Goal: Information Seeking & Learning: Learn about a topic

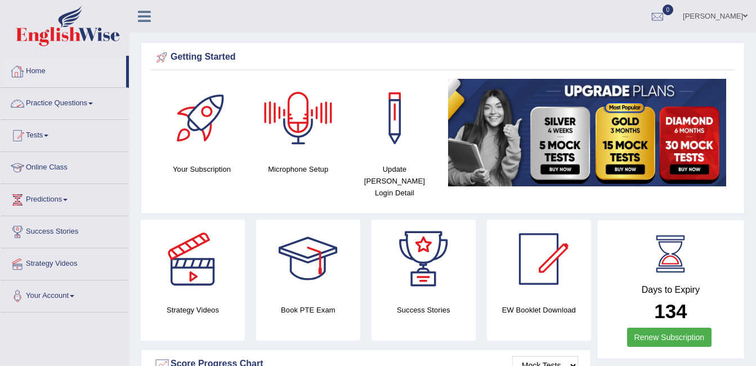
click at [44, 101] on link "Practice Questions" at bounding box center [65, 102] width 128 height 28
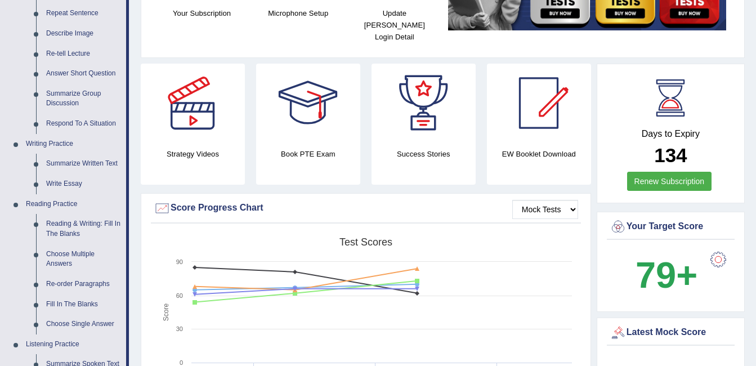
scroll to position [158, 0]
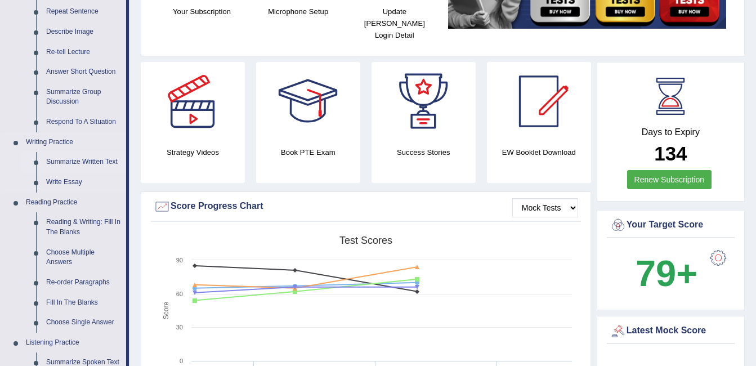
click at [65, 166] on link "Summarize Written Text" at bounding box center [83, 162] width 85 height 20
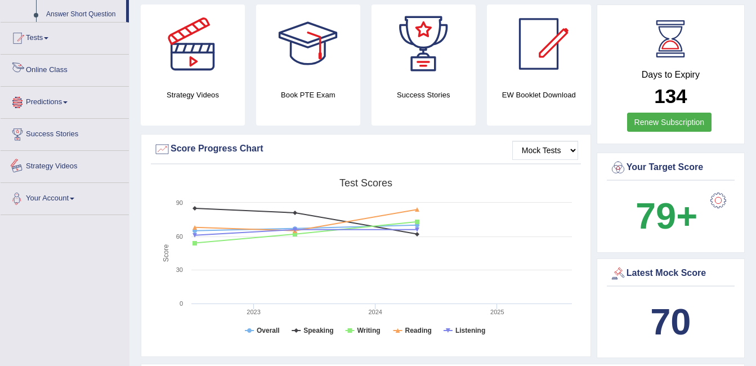
scroll to position [274, 0]
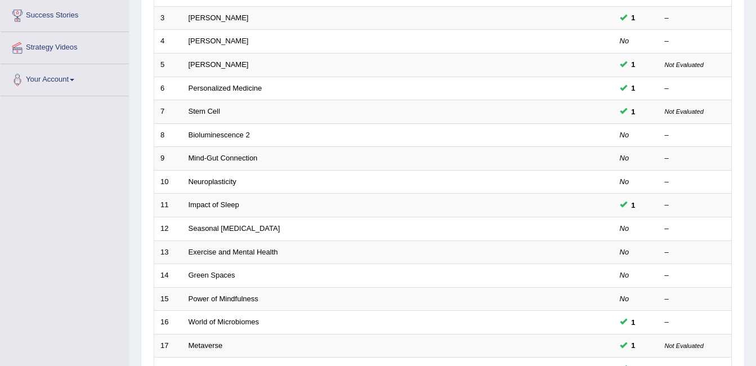
scroll to position [221, 0]
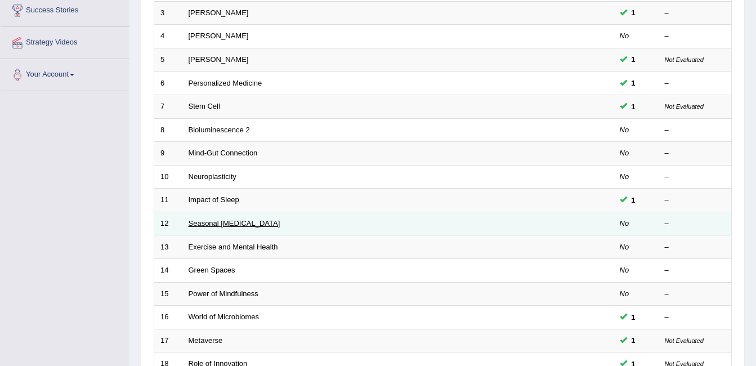
click at [219, 219] on link "Seasonal [MEDICAL_DATA]" at bounding box center [235, 223] width 92 height 8
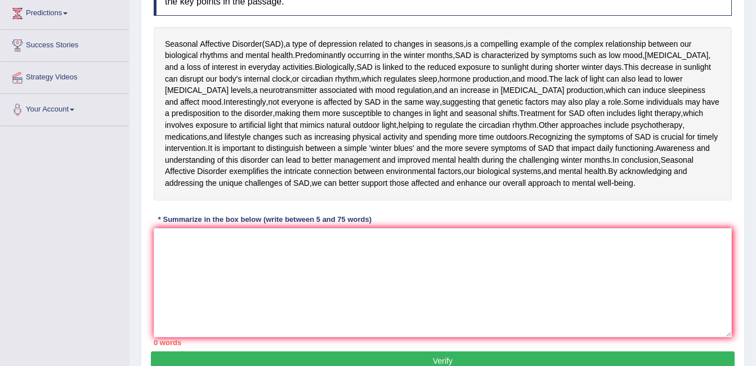
scroll to position [191, 0]
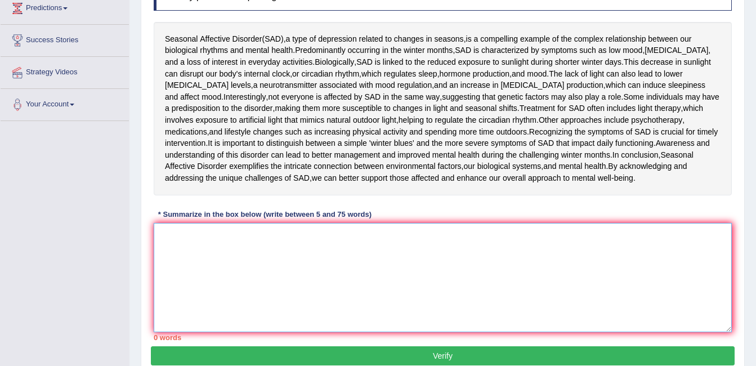
click at [199, 289] on textarea at bounding box center [443, 277] width 578 height 109
type textarea "b"
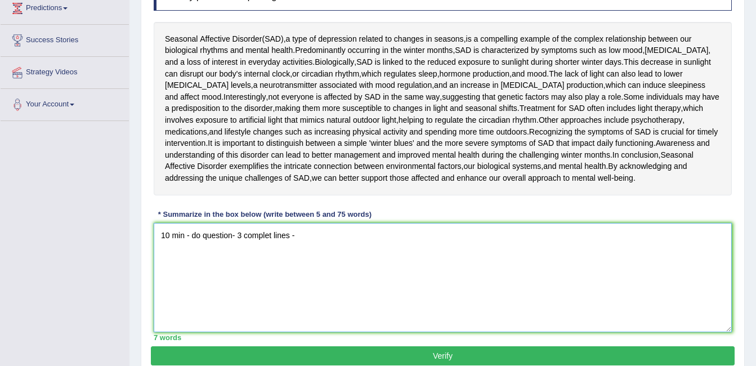
click at [199, 289] on textarea "10 min - do question- 3 complet lines -" at bounding box center [443, 277] width 578 height 109
click at [308, 239] on textarea "10 min - do question- 3 complet lines -" at bounding box center [443, 277] width 578 height 109
click at [593, 235] on textarea "10 min - do question- 3 complet lines - intro- connect- concluding - i single f…" at bounding box center [443, 277] width 578 height 109
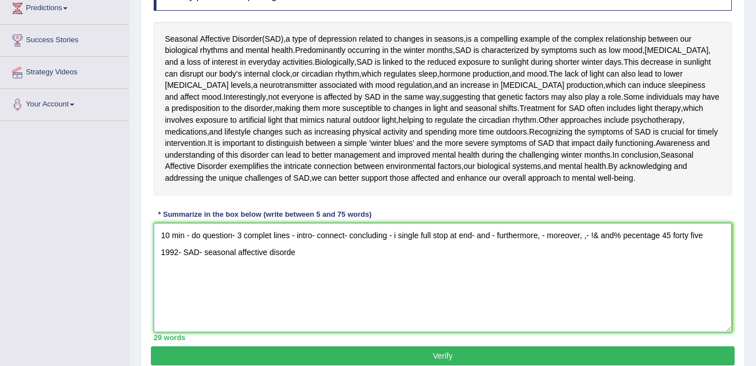
type textarea "10 min - do question- 3 complet lines - intro- connect- concluding - i single f…"
click at [593, 235] on textarea "10 min - do question- 3 complet lines - intro- connect- concluding - i single f…" at bounding box center [443, 277] width 578 height 109
drag, startPoint x: 155, startPoint y: 231, endPoint x: 281, endPoint y: 252, distance: 128.2
click at [281, 252] on textarea "10 min - do question- 3 complet lines - intro- connect- concluding - i single f…" at bounding box center [443, 277] width 578 height 109
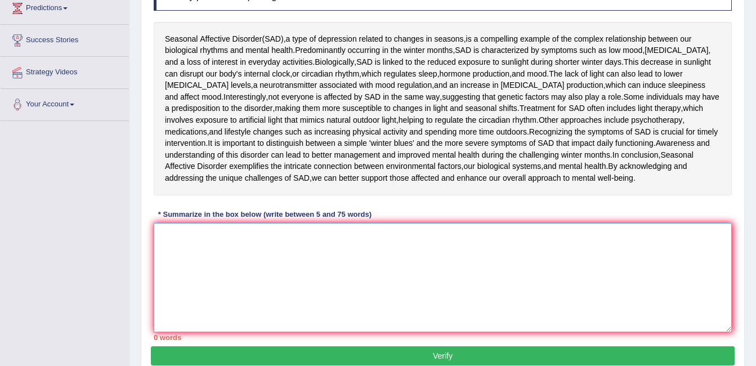
click at [168, 234] on textarea at bounding box center [443, 277] width 578 height 109
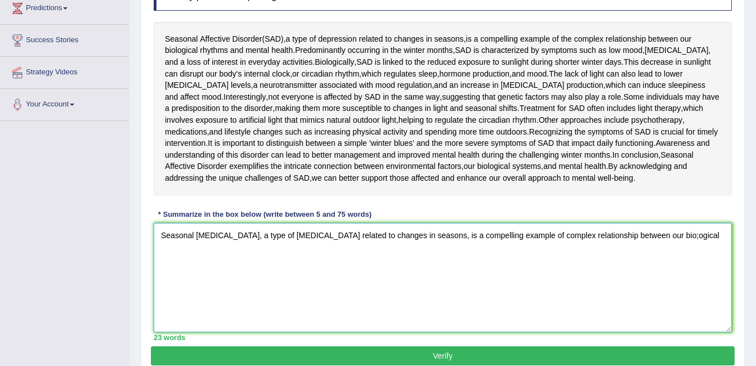
click at [670, 232] on textarea "Seasonal Affective Disorder, a type of depression related to changes in seasons…" at bounding box center [443, 277] width 578 height 109
click at [692, 232] on textarea "Seasonal Affective Disorder, a type of depression related to changes in seasons…" at bounding box center [443, 277] width 578 height 109
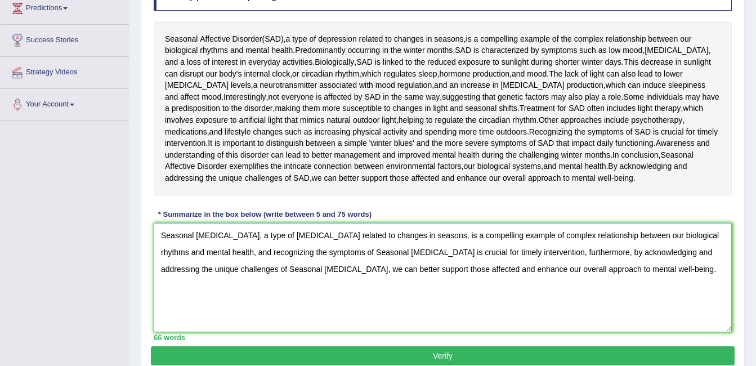
scroll to position [214, 0]
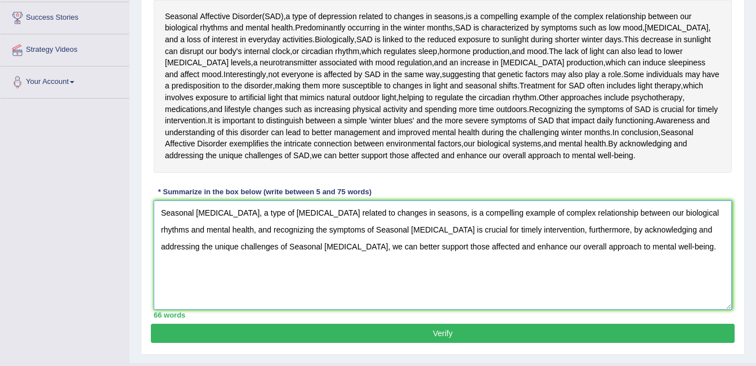
type textarea "Seasonal Affective Disorder, a type of depression related to changes in seasons…"
click at [461, 327] on button "Verify" at bounding box center [443, 333] width 584 height 19
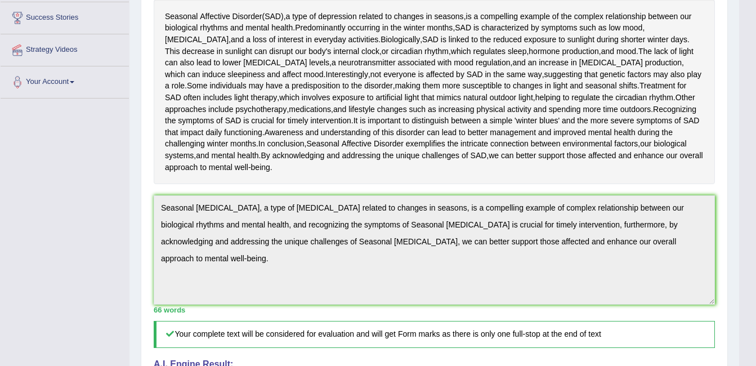
scroll to position [491, 0]
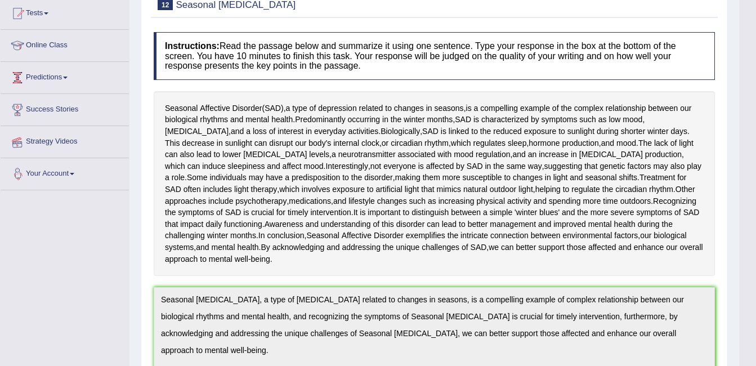
scroll to position [86, 0]
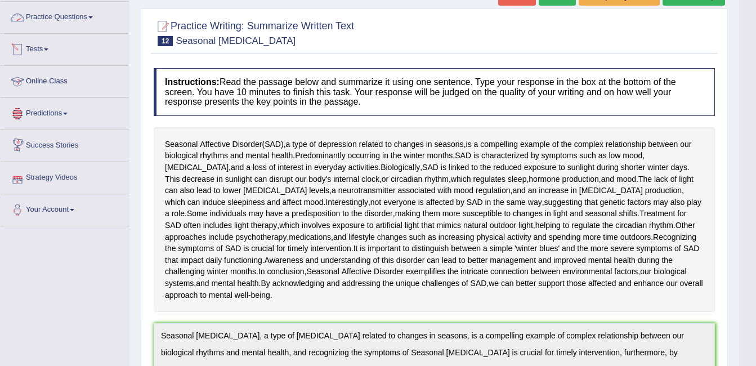
click at [73, 19] on link "Practice Questions" at bounding box center [65, 16] width 128 height 28
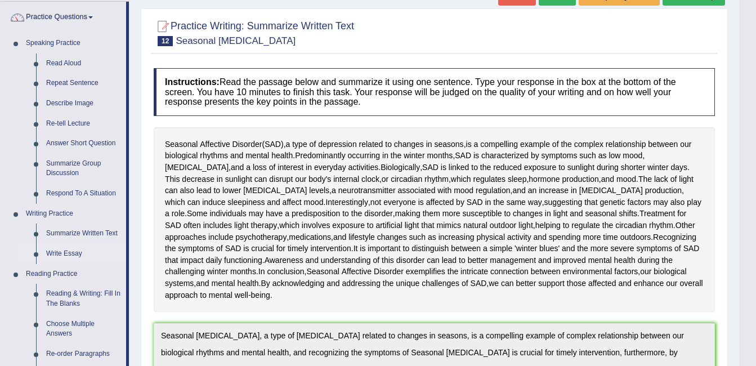
click at [65, 252] on link "Write Essay" at bounding box center [83, 254] width 85 height 20
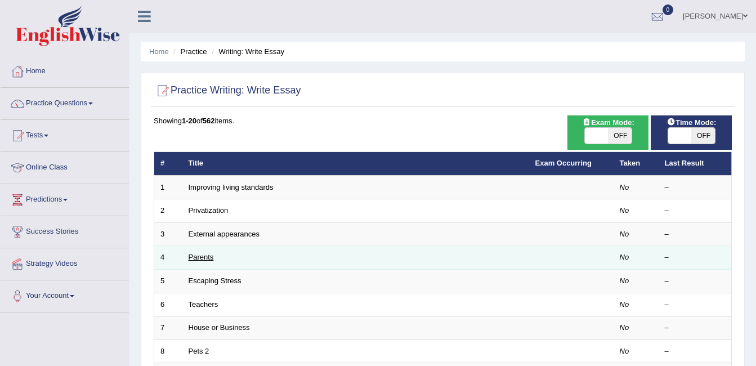
click at [206, 259] on link "Parents" at bounding box center [201, 257] width 25 height 8
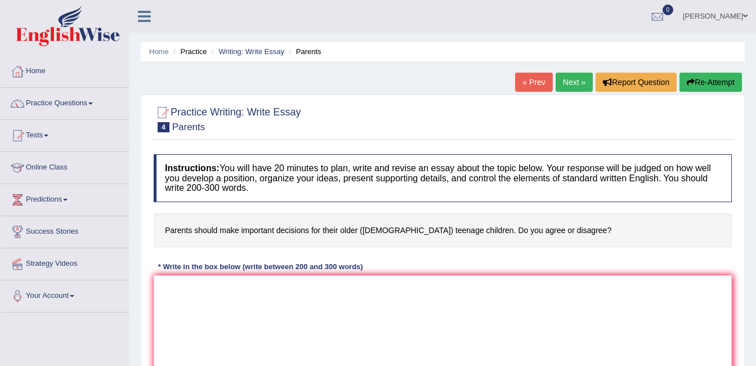
drag, startPoint x: 0, startPoint y: 0, endPoint x: 234, endPoint y: 324, distance: 399.4
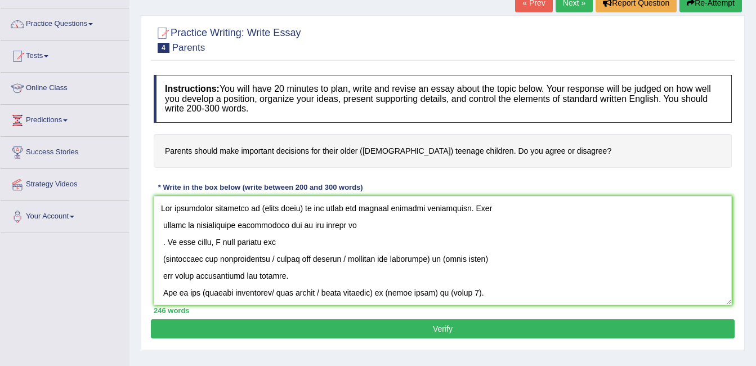
scroll to position [86, 0]
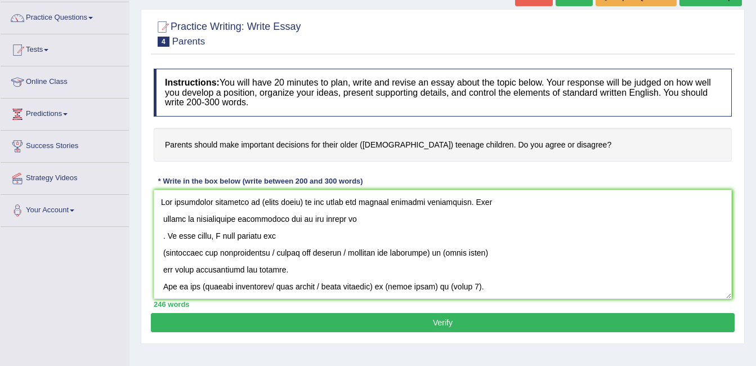
click at [302, 201] on textarea at bounding box center [443, 244] width 578 height 109
click at [162, 217] on textarea at bounding box center [443, 244] width 578 height 109
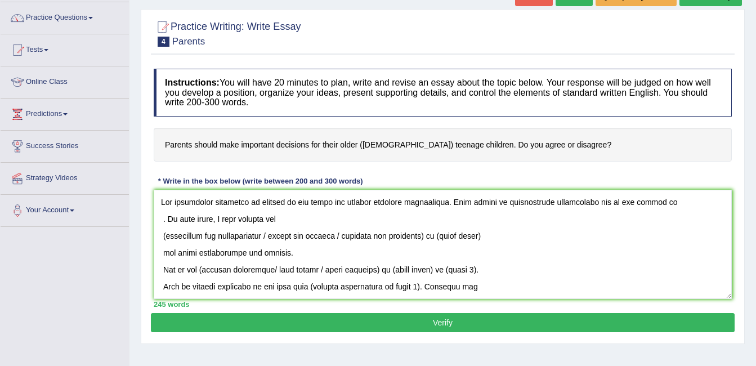
click at [657, 208] on textarea at bounding box center [443, 244] width 578 height 109
click at [165, 218] on textarea at bounding box center [443, 244] width 578 height 109
click at [166, 232] on textarea at bounding box center [443, 244] width 578 height 109
drag, startPoint x: 272, startPoint y: 232, endPoint x: 441, endPoint y: 235, distance: 168.3
click at [441, 235] on textarea at bounding box center [443, 244] width 578 height 109
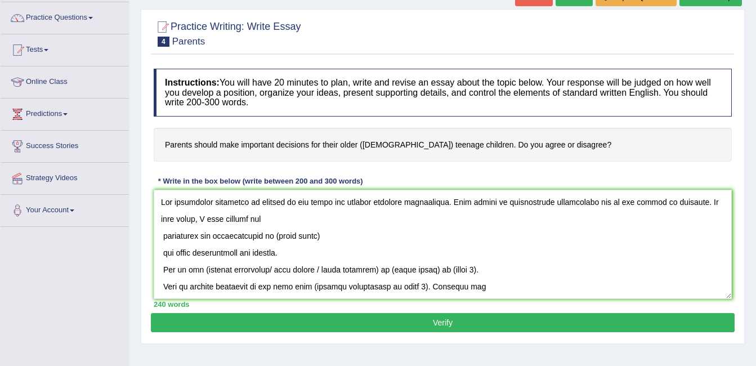
click at [162, 236] on textarea at bounding box center [443, 244] width 578 height 109
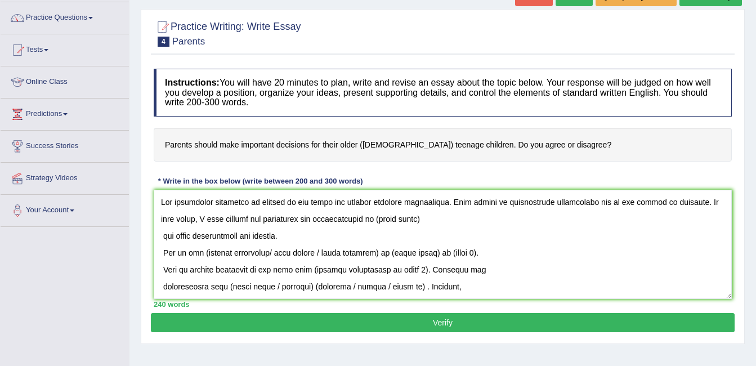
click at [410, 221] on textarea at bounding box center [443, 244] width 578 height 109
click at [163, 236] on textarea at bounding box center [443, 244] width 578 height 109
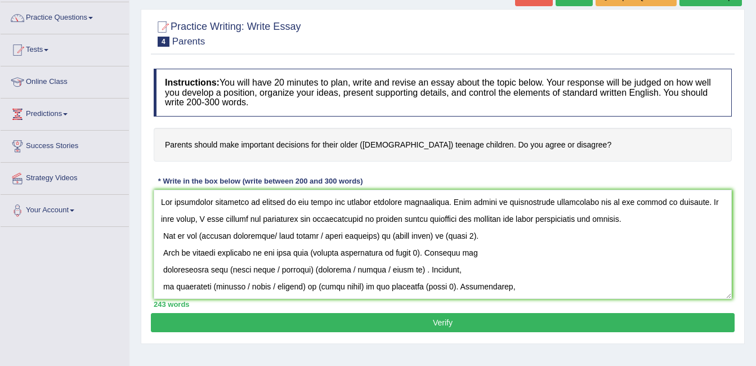
click at [617, 219] on textarea at bounding box center [443, 244] width 578 height 109
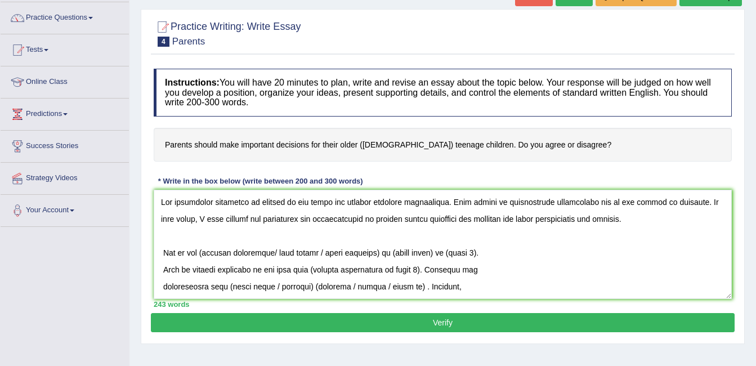
click at [160, 250] on textarea at bounding box center [443, 244] width 578 height 109
click at [203, 252] on textarea at bounding box center [443, 244] width 578 height 109
drag, startPoint x: 271, startPoint y: 253, endPoint x: 386, endPoint y: 250, distance: 114.8
click at [386, 250] on textarea at bounding box center [443, 244] width 578 height 109
click at [326, 250] on textarea at bounding box center [443, 244] width 578 height 109
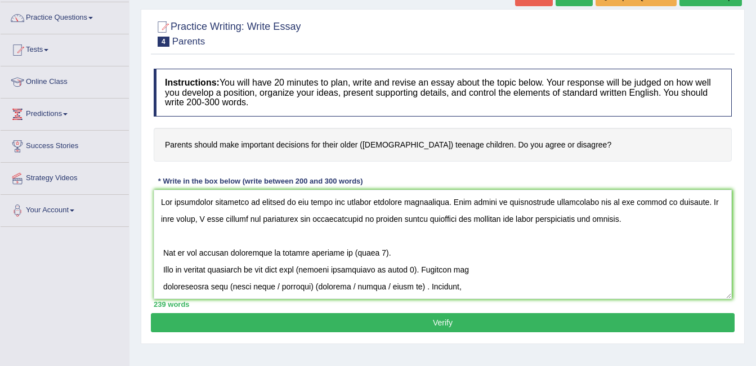
click at [376, 250] on textarea at bounding box center [443, 244] width 578 height 109
click at [161, 271] on textarea at bounding box center [443, 244] width 578 height 109
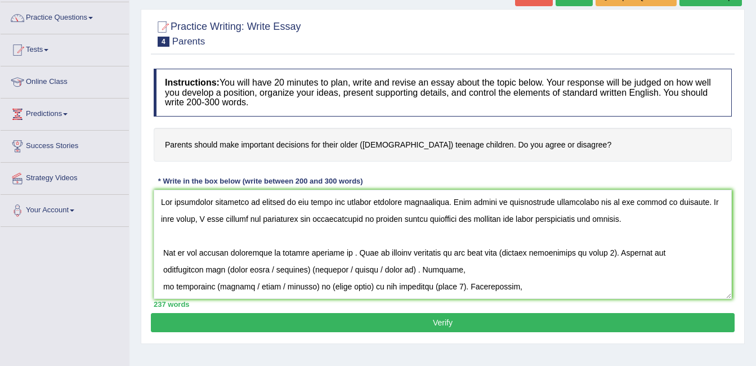
click at [163, 288] on textarea at bounding box center [443, 244] width 578 height 109
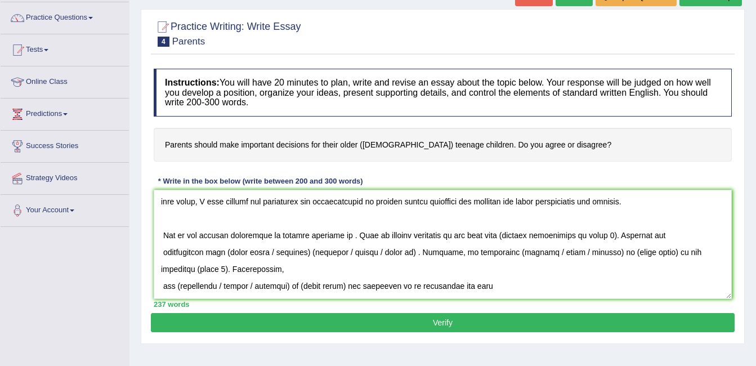
scroll to position [23, 0]
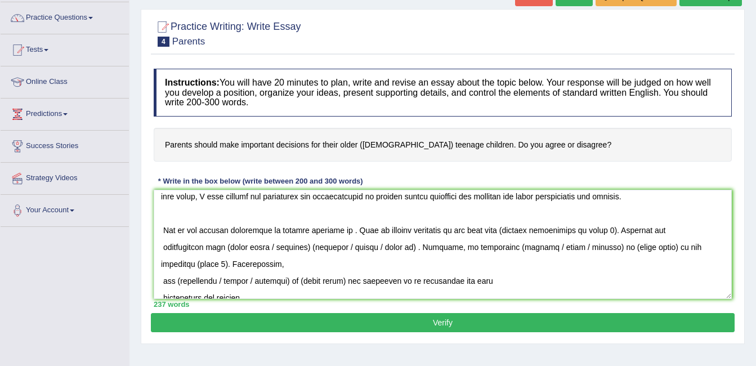
click at [164, 281] on textarea at bounding box center [443, 244] width 578 height 109
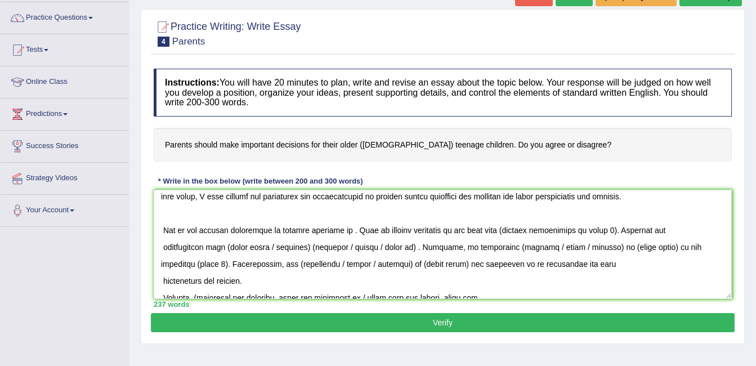
click at [159, 284] on textarea at bounding box center [443, 244] width 578 height 109
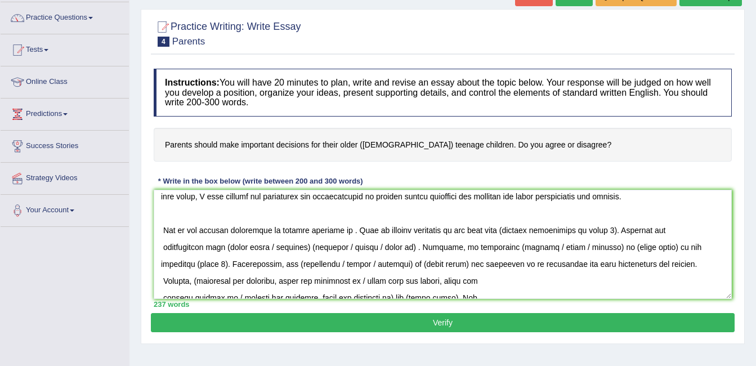
click at [159, 281] on textarea at bounding box center [443, 244] width 578 height 109
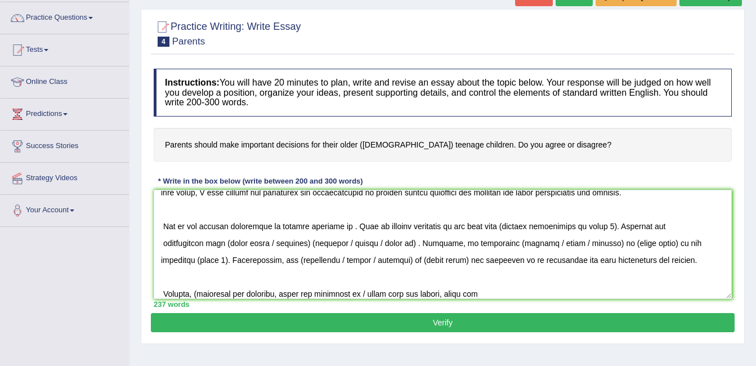
click at [346, 225] on textarea at bounding box center [443, 244] width 578 height 109
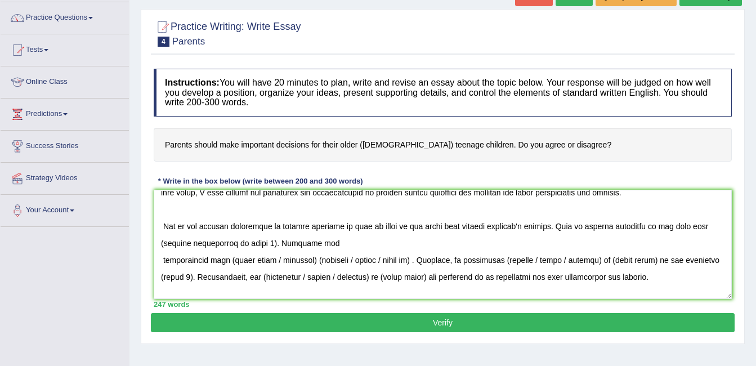
click at [266, 239] on textarea at bounding box center [443, 244] width 578 height 109
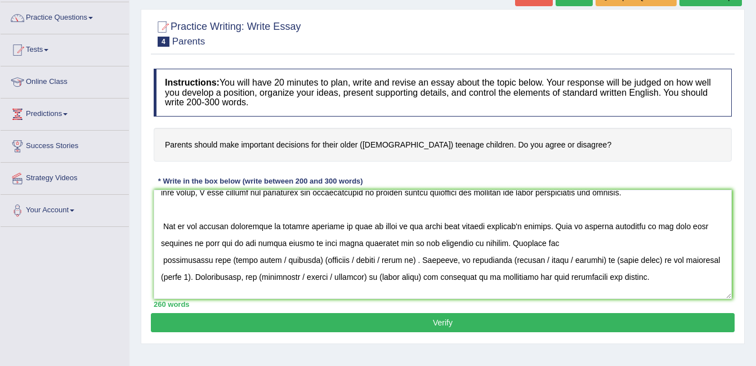
click at [459, 245] on textarea at bounding box center [443, 244] width 578 height 109
click at [538, 243] on textarea at bounding box center [443, 244] width 578 height 109
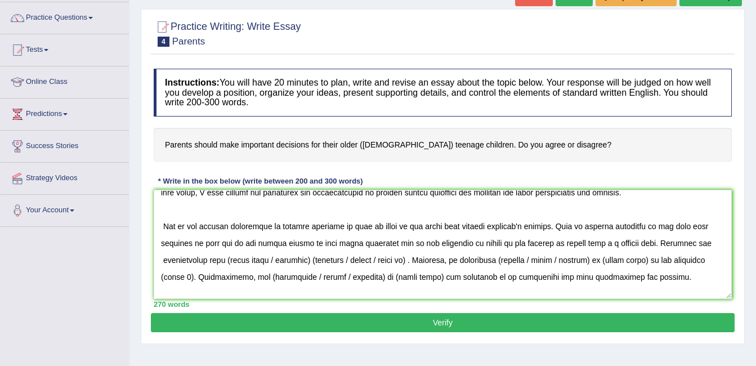
click at [595, 243] on textarea at bounding box center [443, 244] width 578 height 109
click at [315, 259] on textarea at bounding box center [443, 244] width 578 height 109
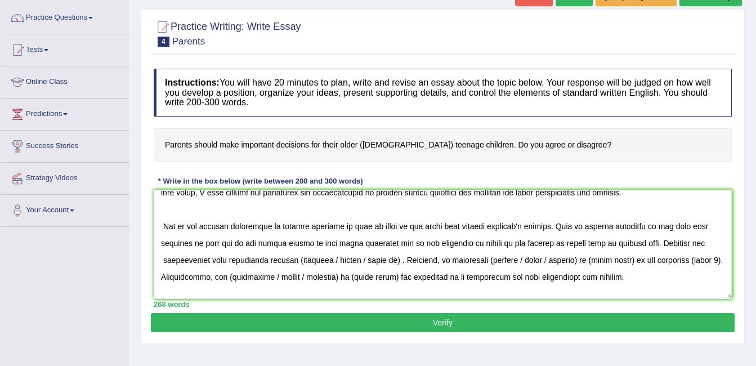
drag, startPoint x: 334, startPoint y: 259, endPoint x: 401, endPoint y: 260, distance: 67.5
click at [401, 260] on textarea at bounding box center [443, 244] width 578 height 109
click at [299, 257] on textarea at bounding box center [443, 244] width 578 height 109
click at [259, 255] on textarea at bounding box center [443, 244] width 578 height 109
click at [332, 259] on textarea at bounding box center [443, 244] width 578 height 109
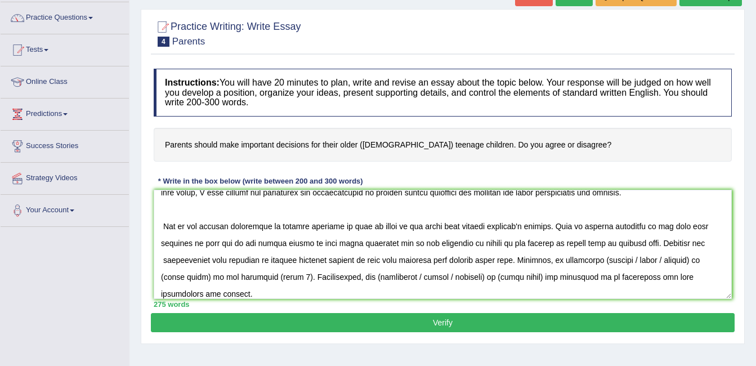
drag, startPoint x: 625, startPoint y: 261, endPoint x: 691, endPoint y: 263, distance: 66.5
click at [691, 263] on textarea at bounding box center [443, 244] width 578 height 109
click at [678, 258] on textarea at bounding box center [443, 244] width 578 height 109
click at [181, 279] on textarea at bounding box center [443, 244] width 578 height 109
click at [219, 275] on textarea at bounding box center [443, 244] width 578 height 109
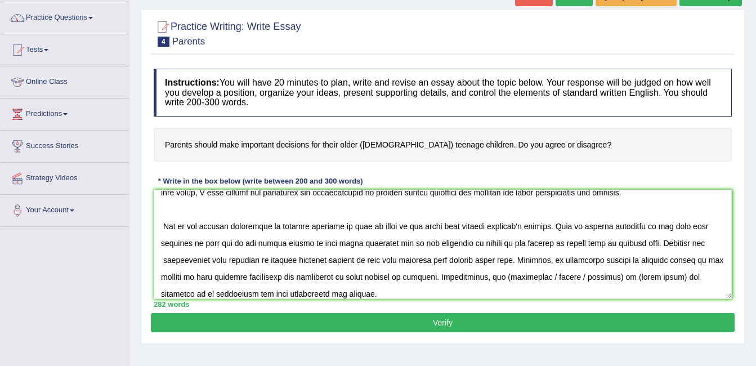
click at [503, 276] on textarea at bounding box center [443, 244] width 578 height 109
drag, startPoint x: 540, startPoint y: 275, endPoint x: 617, endPoint y: 280, distance: 77.8
click at [617, 280] on textarea at bounding box center [443, 244] width 578 height 109
click at [592, 276] on textarea at bounding box center [443, 244] width 578 height 109
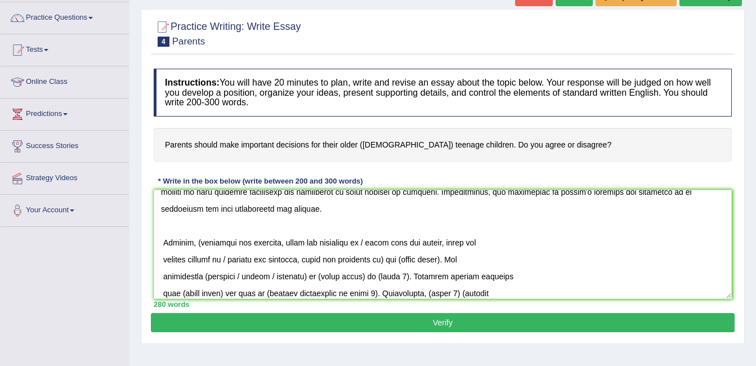
scroll to position [116, 0]
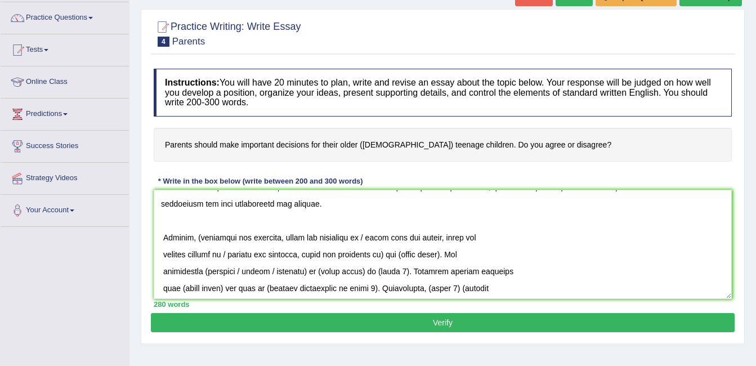
click at [202, 237] on textarea at bounding box center [443, 244] width 578 height 109
drag, startPoint x: 202, startPoint y: 237, endPoint x: 383, endPoint y: 256, distance: 182.2
click at [383, 256] on textarea at bounding box center [443, 244] width 578 height 109
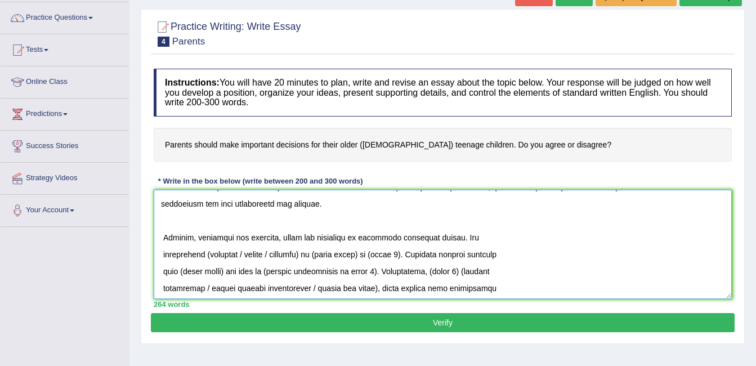
click at [159, 253] on textarea at bounding box center [443, 244] width 578 height 109
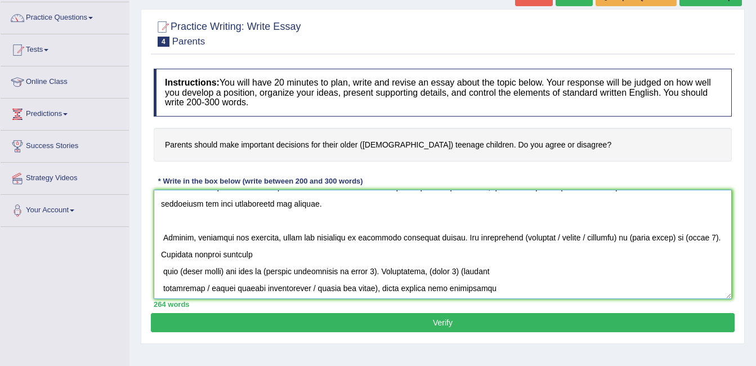
click at [271, 239] on textarea at bounding box center [443, 244] width 578 height 109
drag, startPoint x: 550, startPoint y: 237, endPoint x: 618, endPoint y: 241, distance: 68.2
click at [618, 241] on textarea at bounding box center [443, 244] width 578 height 109
click at [518, 233] on textarea at bounding box center [443, 244] width 578 height 109
click at [604, 237] on textarea at bounding box center [443, 244] width 578 height 109
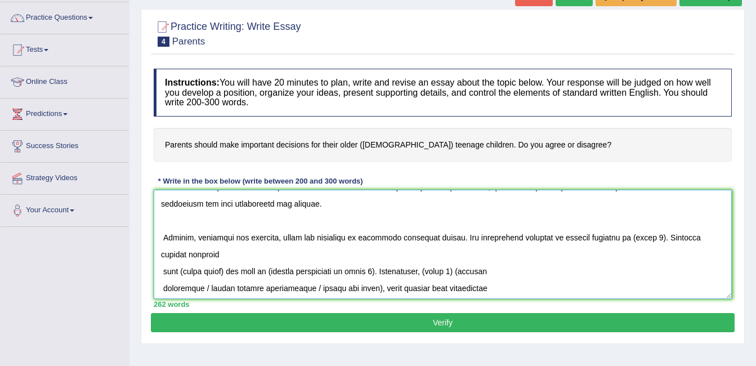
click at [654, 237] on textarea at bounding box center [443, 244] width 578 height 109
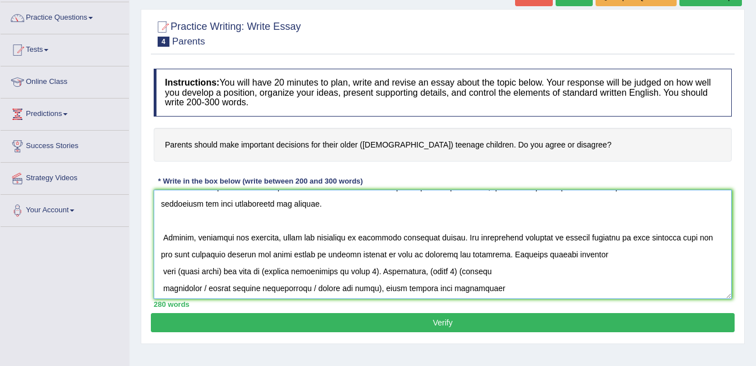
click at [223, 272] on textarea at bounding box center [443, 244] width 578 height 109
click at [418, 269] on textarea at bounding box center [443, 244] width 578 height 109
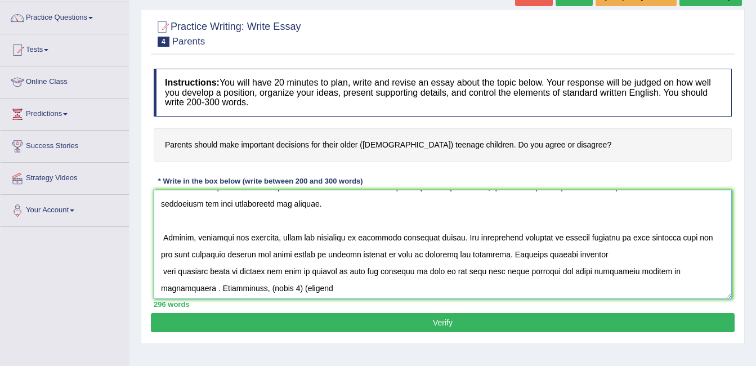
click at [160, 288] on textarea at bounding box center [443, 244] width 578 height 109
click at [161, 272] on textarea at bounding box center [443, 244] width 578 height 109
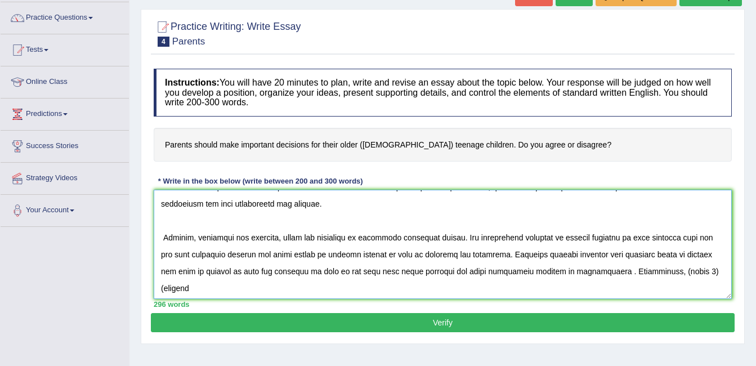
click at [647, 268] on textarea at bounding box center [443, 244] width 578 height 109
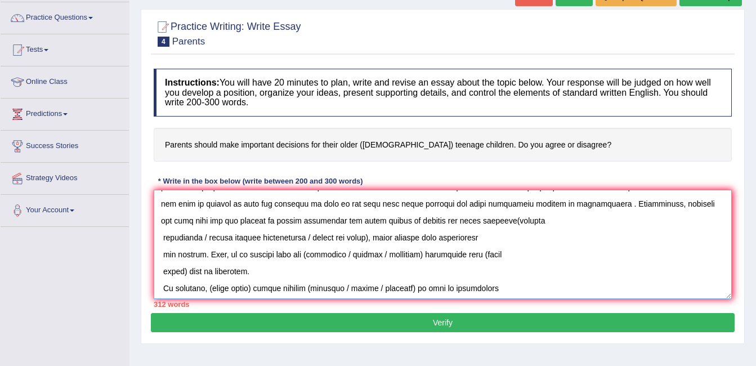
scroll to position [162, 0]
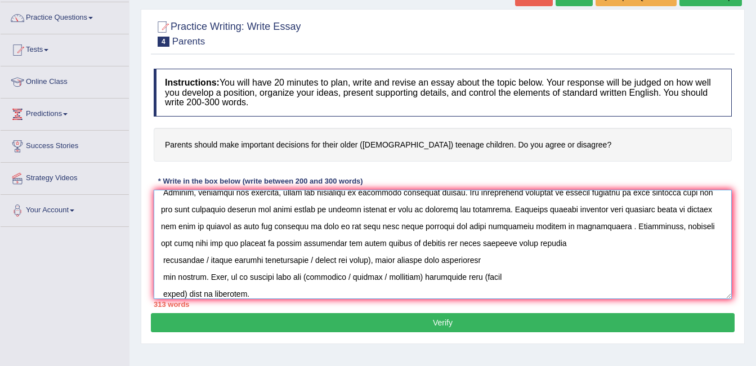
drag, startPoint x: 199, startPoint y: 259, endPoint x: 378, endPoint y: 262, distance: 178.4
click at [378, 262] on textarea at bounding box center [443, 244] width 578 height 109
click at [160, 262] on textarea at bounding box center [443, 244] width 578 height 109
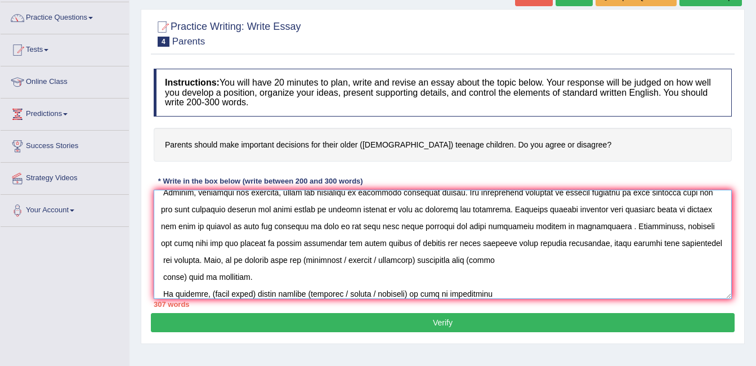
scroll to position [145, 0]
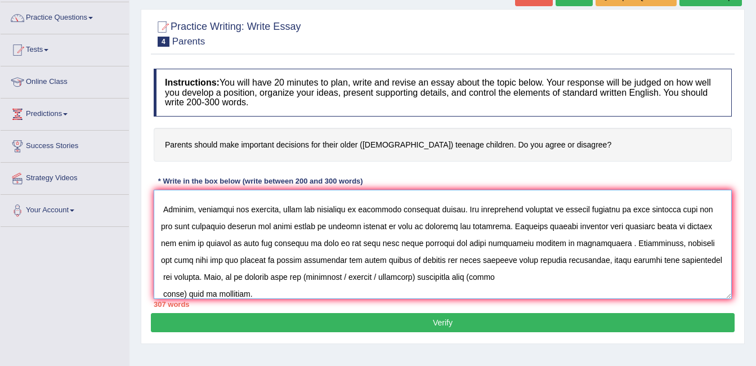
click at [162, 278] on textarea at bounding box center [443, 244] width 578 height 109
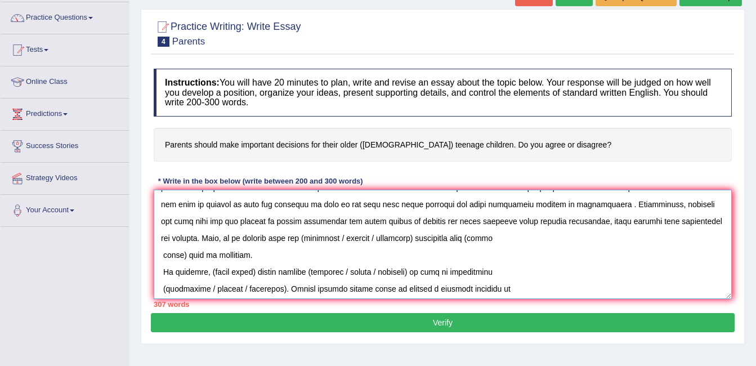
scroll to position [219, 0]
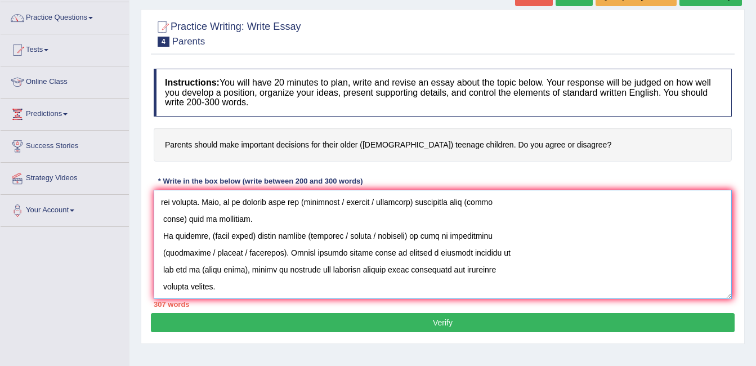
drag, startPoint x: 276, startPoint y: 295, endPoint x: 347, endPoint y: 205, distance: 115.0
click at [347, 205] on textarea at bounding box center [443, 244] width 578 height 109
click at [235, 200] on textarea at bounding box center [443, 244] width 578 height 109
click at [181, 219] on textarea at bounding box center [443, 244] width 578 height 109
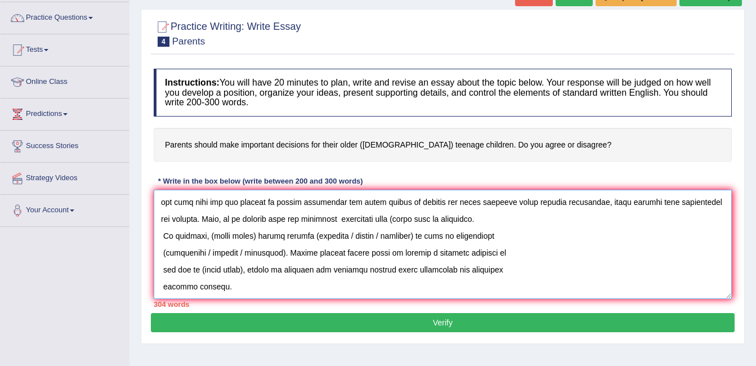
scroll to position [203, 0]
click at [158, 234] on textarea at bounding box center [443, 244] width 578 height 109
click at [472, 220] on textarea at bounding box center [443, 244] width 578 height 109
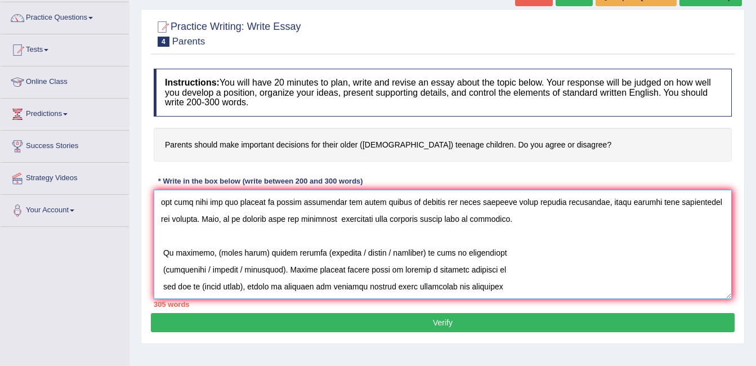
scroll to position [219, 0]
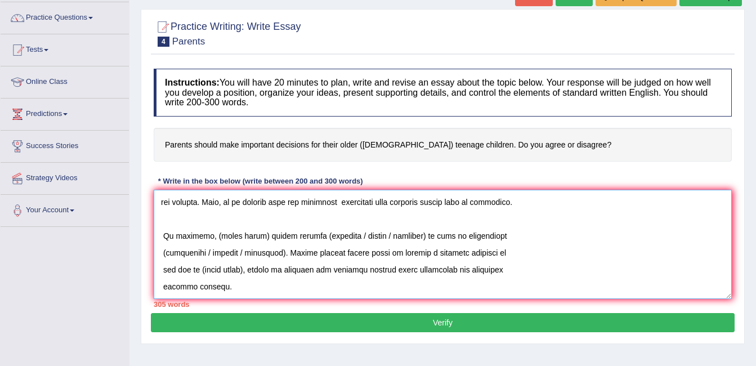
click at [255, 234] on textarea at bounding box center [443, 244] width 578 height 109
click at [325, 235] on textarea at bounding box center [443, 244] width 578 height 109
drag, startPoint x: 351, startPoint y: 236, endPoint x: 426, endPoint y: 237, distance: 75.4
click at [426, 237] on textarea at bounding box center [443, 244] width 578 height 109
drag, startPoint x: 203, startPoint y: 252, endPoint x: 276, endPoint y: 254, distance: 73.2
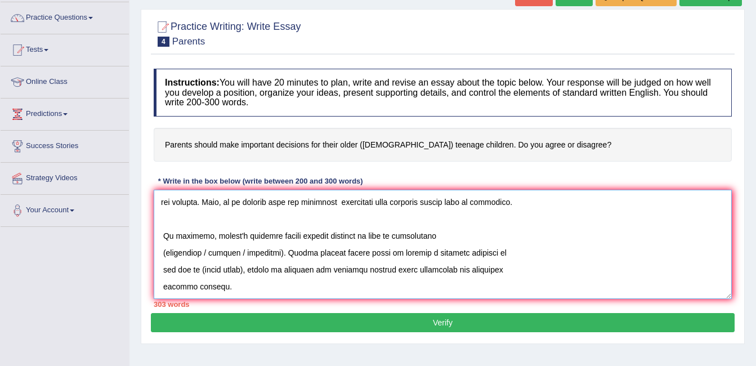
click at [276, 254] on textarea at bounding box center [443, 244] width 578 height 109
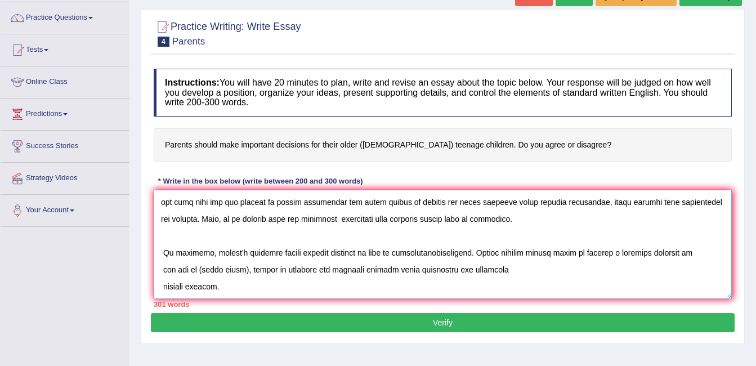
scroll to position [203, 0]
click at [243, 269] on textarea at bounding box center [443, 244] width 578 height 109
click at [162, 271] on textarea at bounding box center [443, 244] width 578 height 109
click at [162, 287] on textarea at bounding box center [443, 244] width 578 height 109
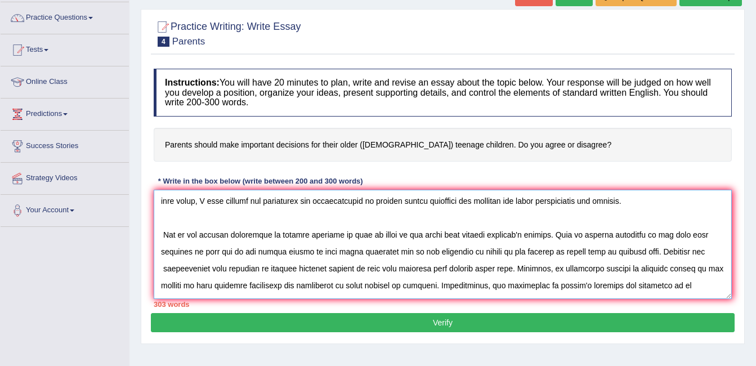
scroll to position [0, 0]
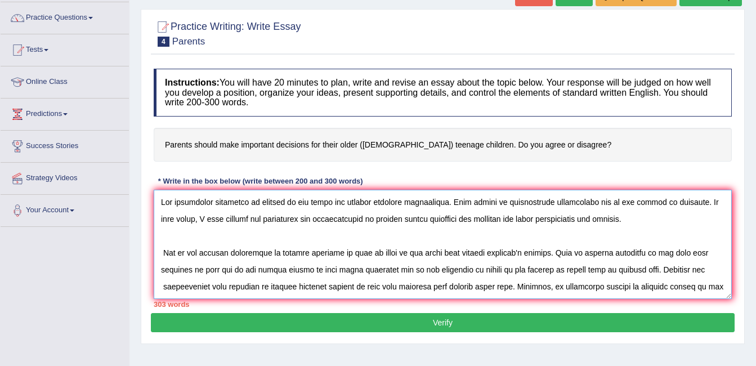
click at [163, 255] on textarea at bounding box center [443, 244] width 578 height 109
click at [162, 286] on textarea at bounding box center [443, 244] width 578 height 109
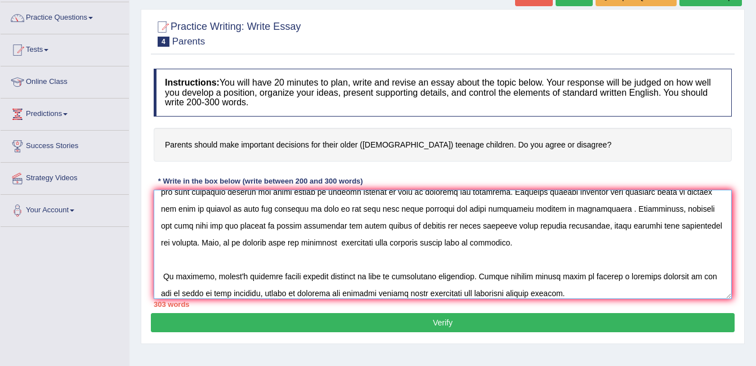
scroll to position [186, 0]
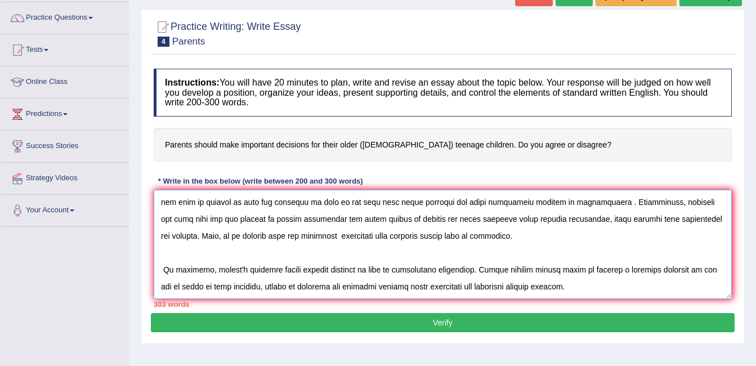
click at [203, 286] on textarea at bounding box center [443, 244] width 578 height 109
click at [235, 272] on textarea at bounding box center [443, 244] width 578 height 109
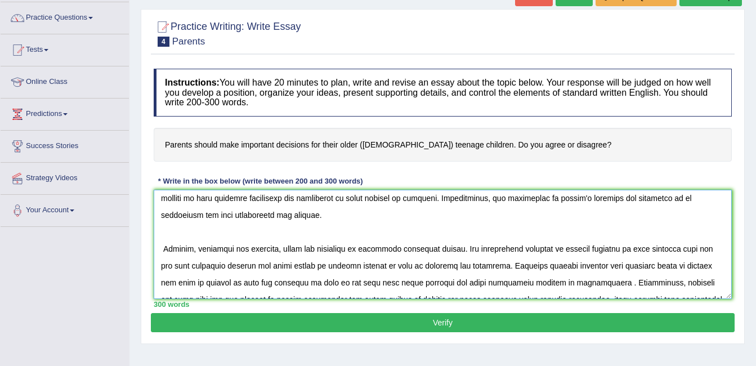
scroll to position [101, 0]
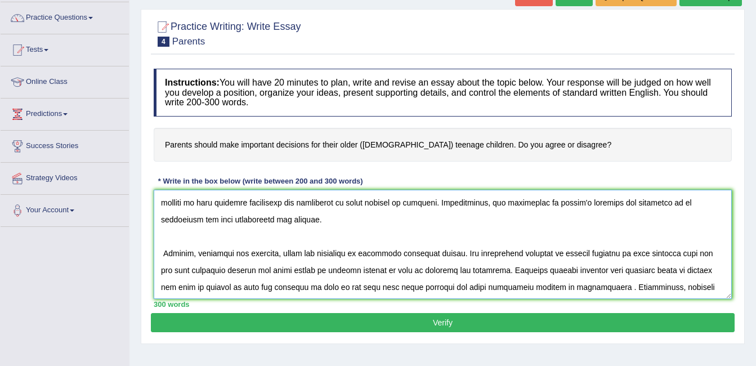
type textarea "The increasing influence of parents on our lives has ignited numerous discussio…"
click at [432, 311] on div "Instructions: You will have 20 minutes to plan, write and revise an essay about…" at bounding box center [443, 188] width 584 height 250
click at [435, 325] on button "Verify" at bounding box center [443, 322] width 584 height 19
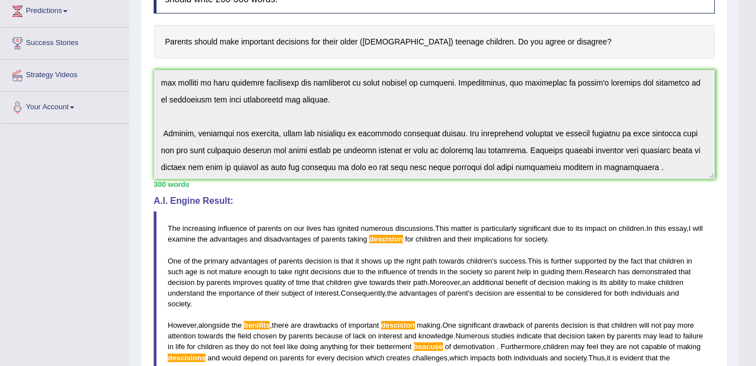
scroll to position [182, 0]
